Goal: Task Accomplishment & Management: Manage account settings

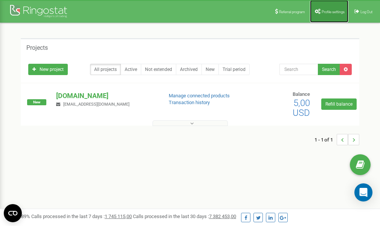
click at [326, 6] on link "Profile settings" at bounding box center [329, 11] width 38 height 23
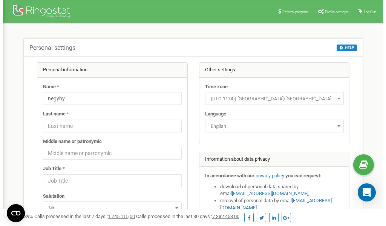
scroll to position [38, 0]
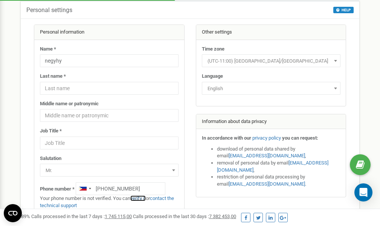
click at [141, 198] on link "verify it" at bounding box center [137, 198] width 15 height 6
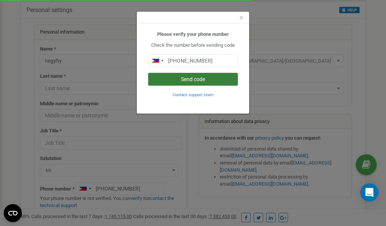
click at [189, 78] on button "Send code" at bounding box center [193, 79] width 90 height 13
